Goal: Entertainment & Leisure: Consume media (video, audio)

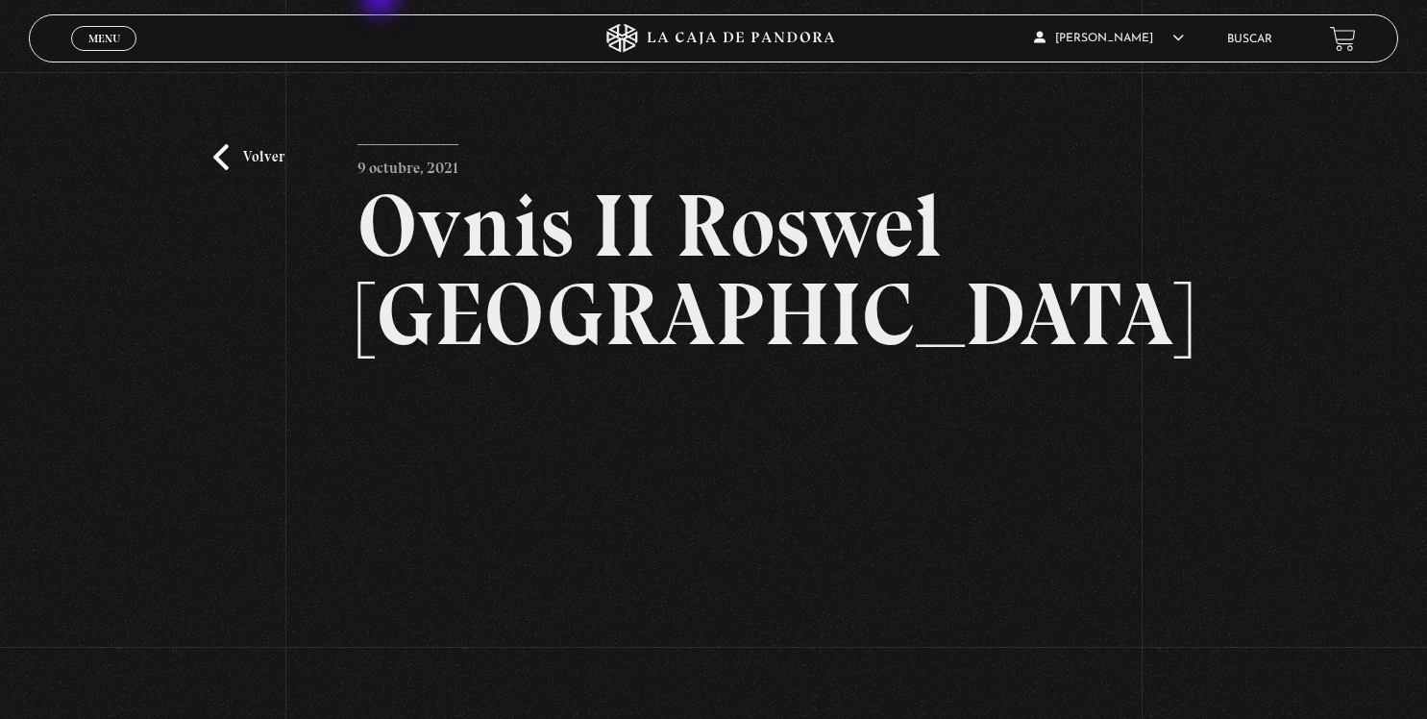
scroll to position [101, 0]
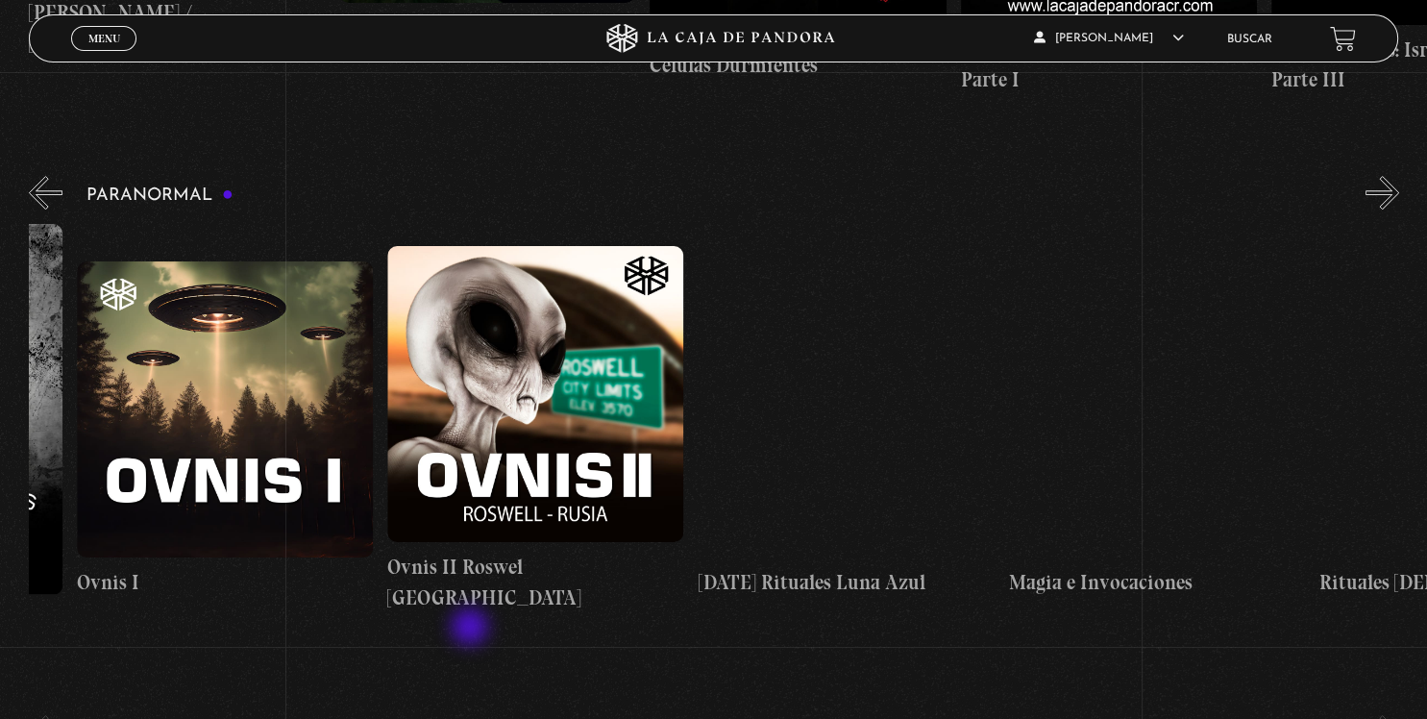
scroll to position [0, 1745]
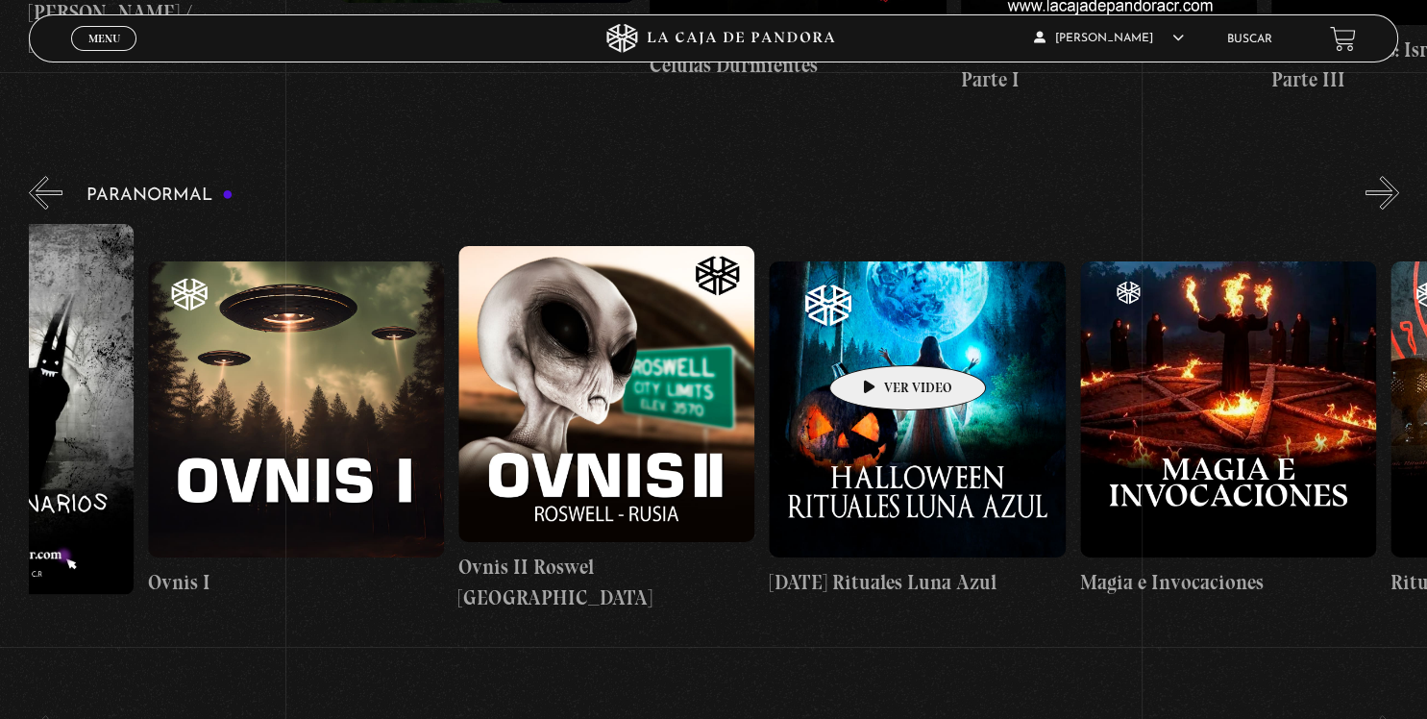
click at [878, 336] on figure at bounding box center [917, 409] width 296 height 296
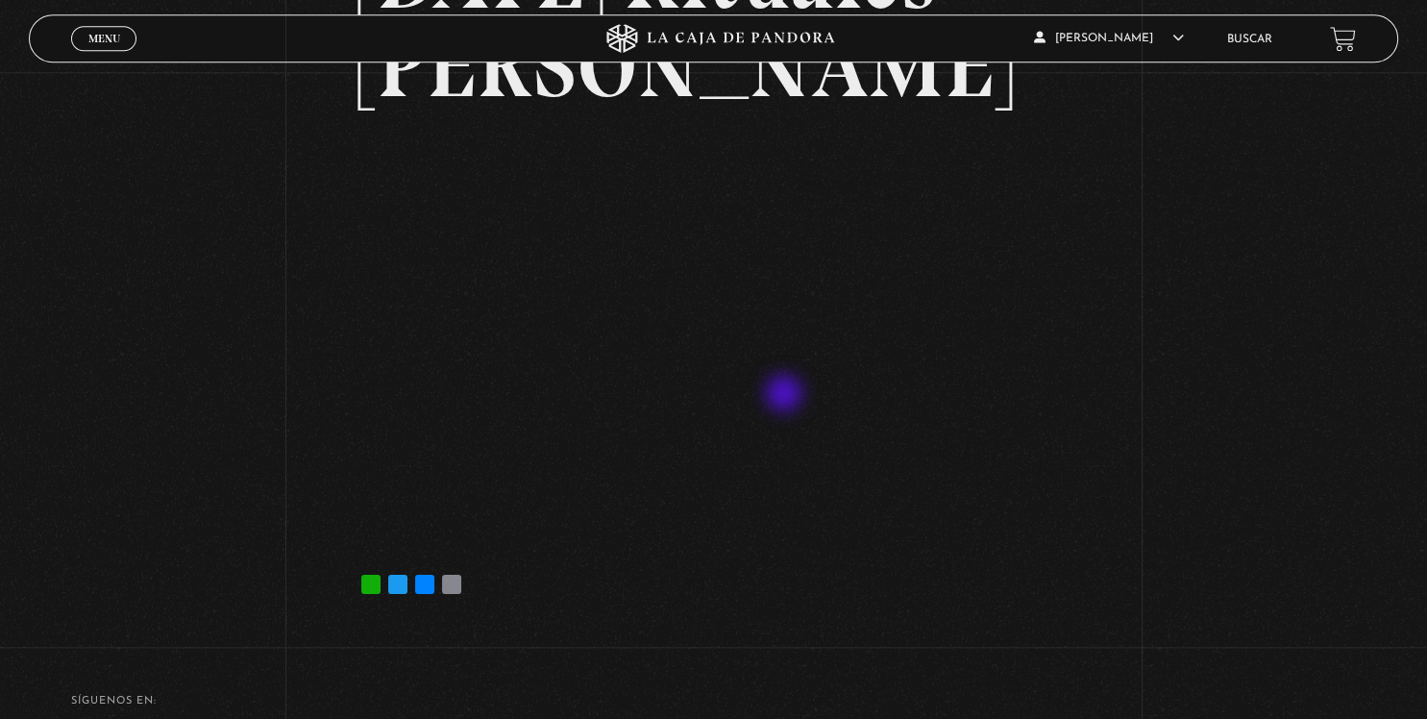
scroll to position [304, 0]
